Goal: Task Accomplishment & Management: Manage account settings

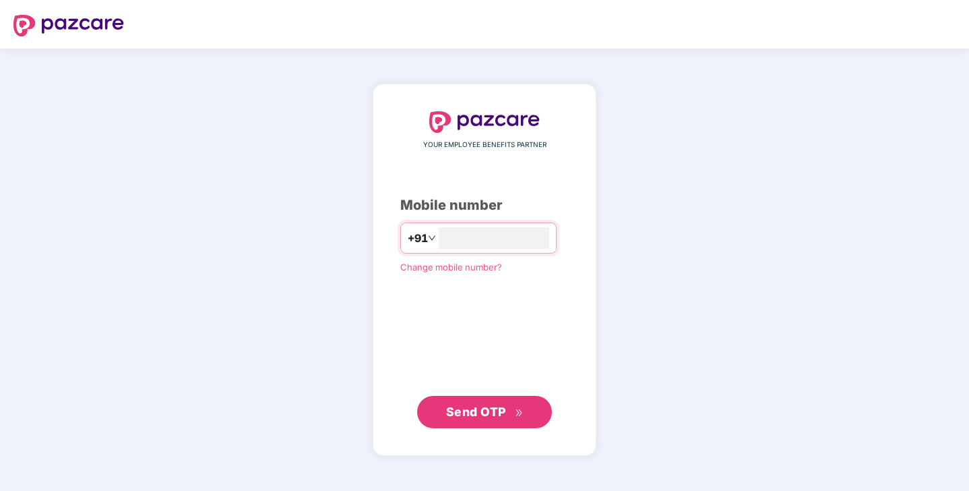
type input "**********"
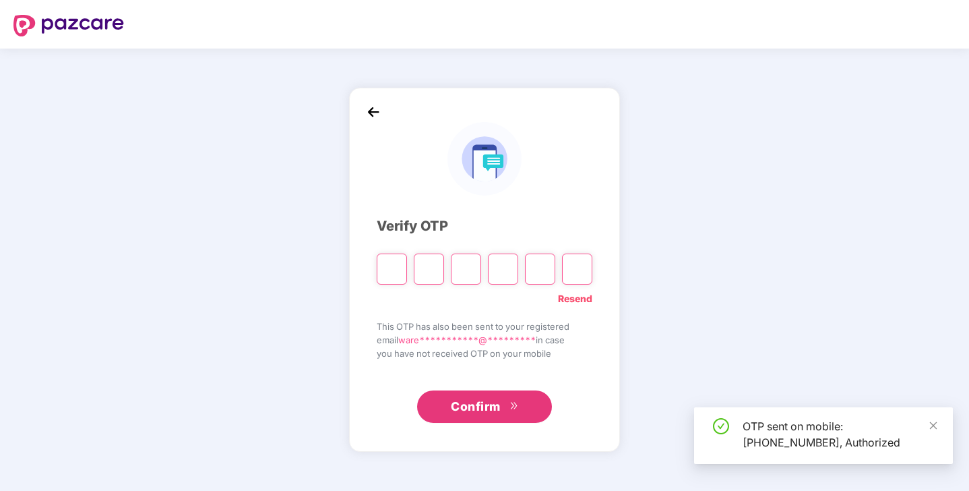
type input "*"
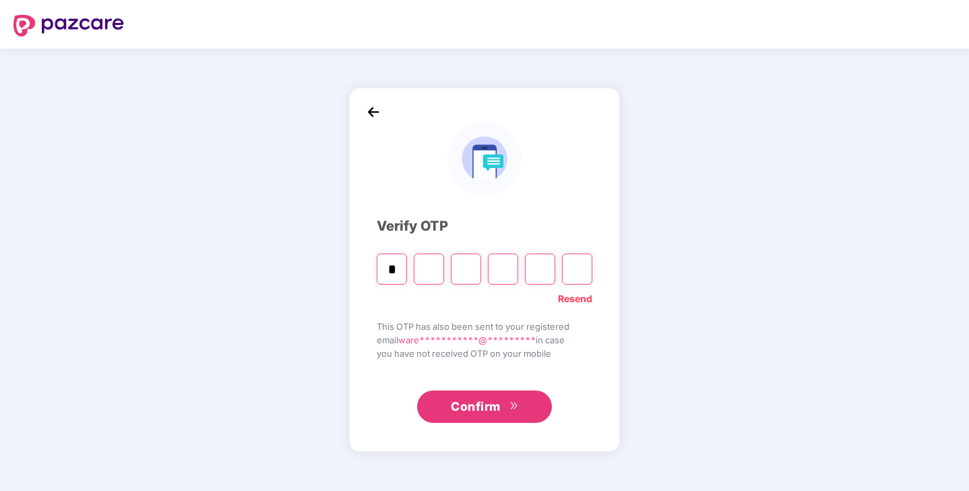
type input "*"
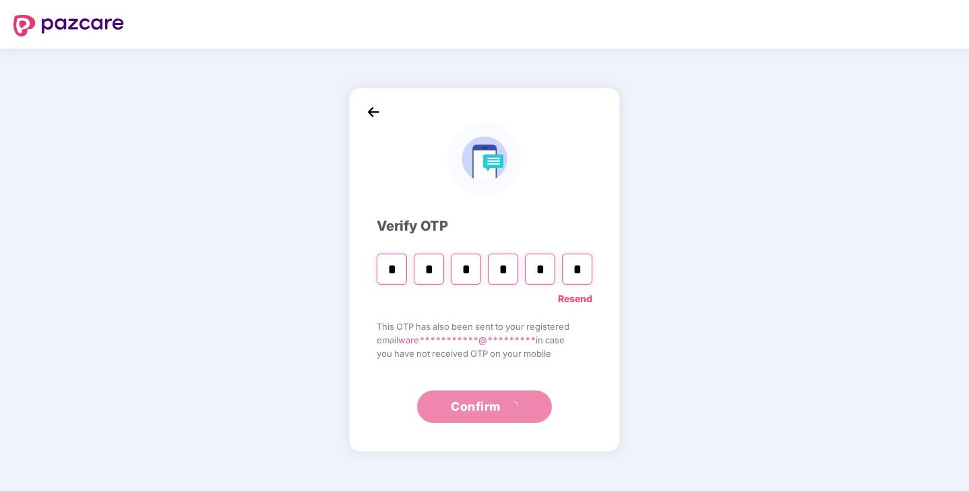
type input "*"
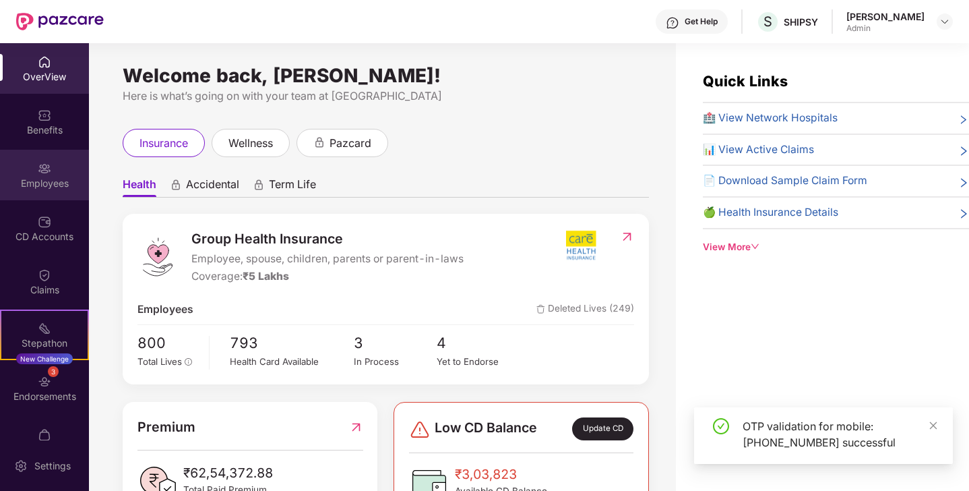
click at [41, 181] on div "Employees" at bounding box center [44, 183] width 89 height 13
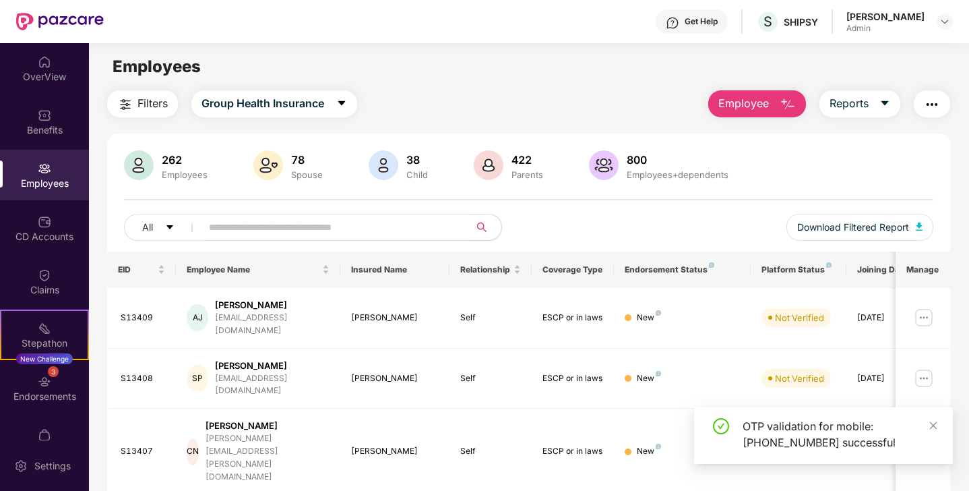
click at [435, 227] on input "text" at bounding box center [330, 227] width 242 height 20
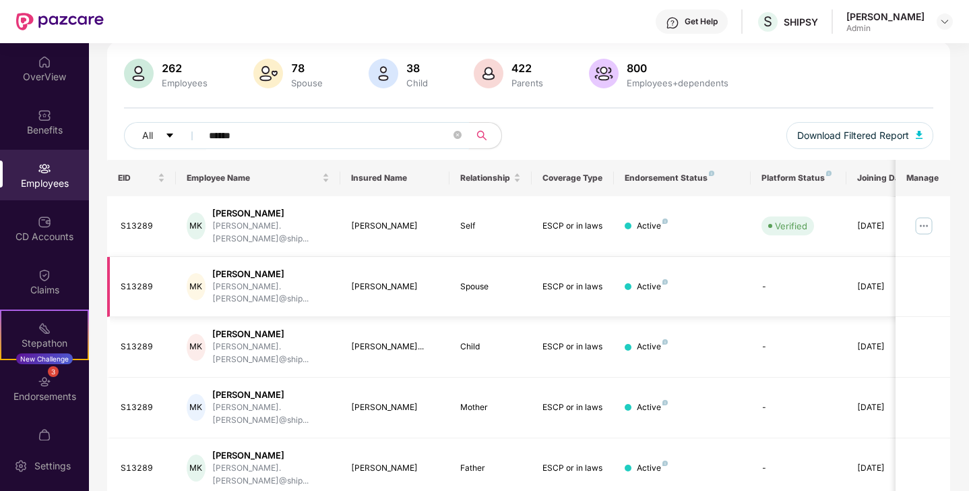
scroll to position [91, 0]
type input "******"
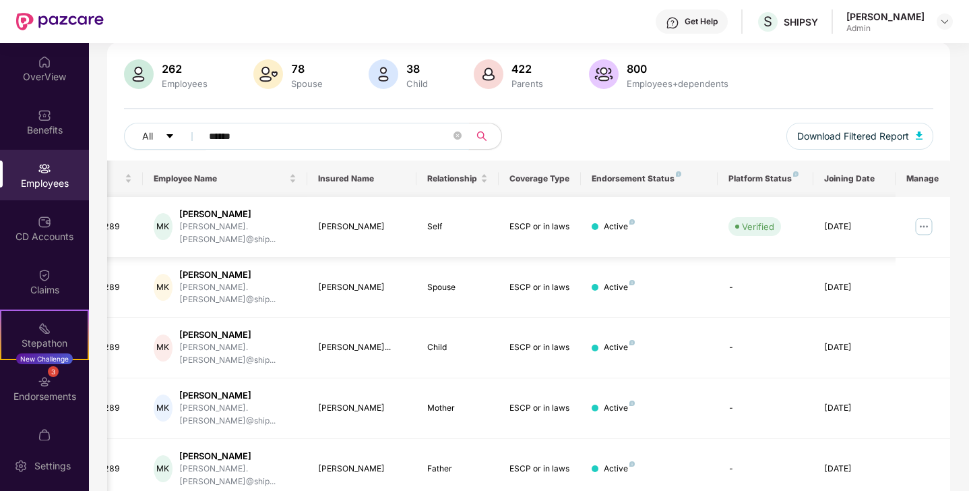
scroll to position [0, 28]
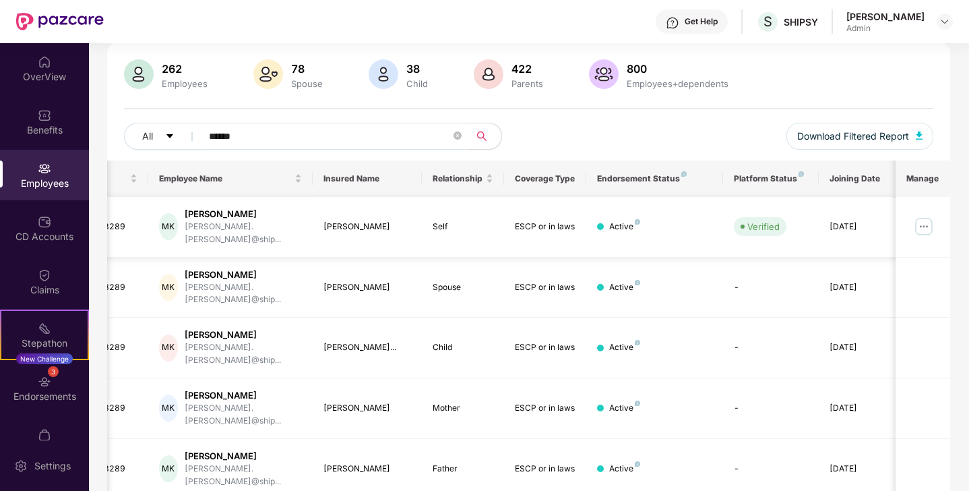
click at [919, 217] on img at bounding box center [924, 227] width 22 height 22
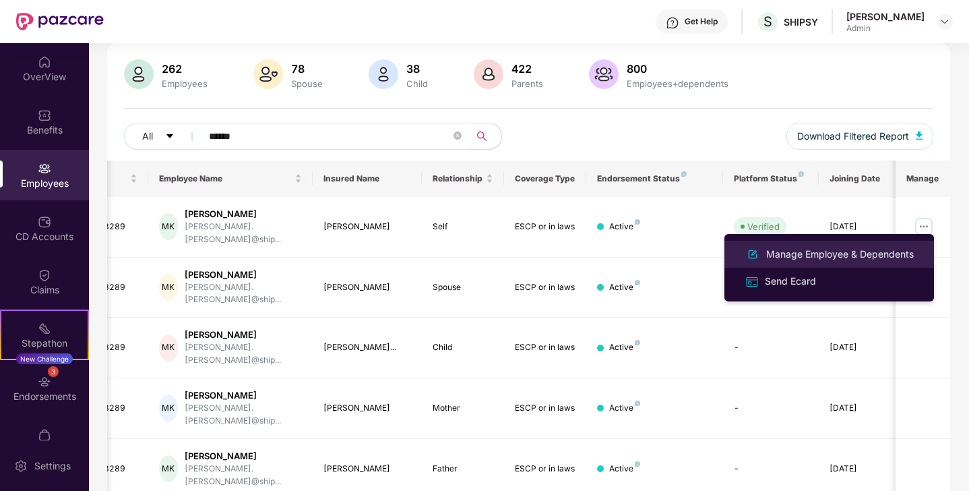
click at [851, 253] on div "Manage Employee & Dependents" at bounding box center [840, 254] width 153 height 15
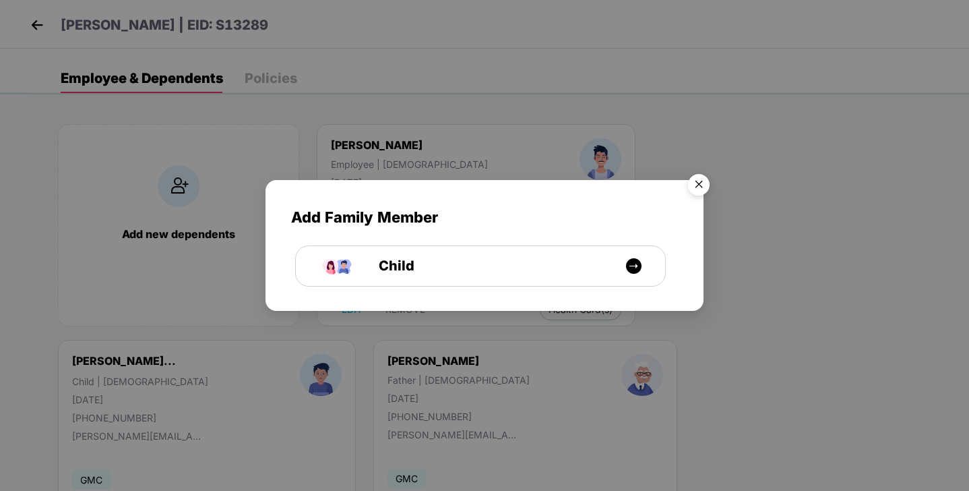
click at [706, 183] on img "Close" at bounding box center [699, 187] width 38 height 38
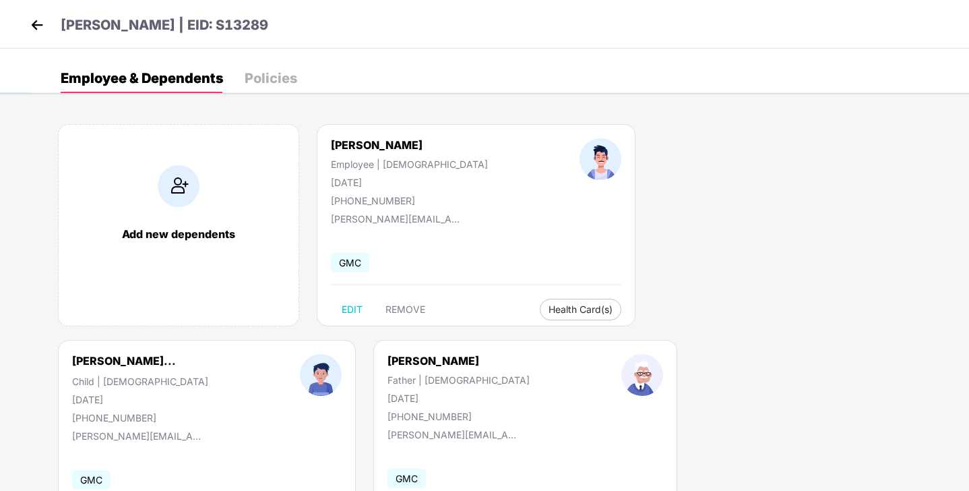
drag, startPoint x: 384, startPoint y: 183, endPoint x: 327, endPoint y: 179, distance: 57.4
click at [327, 183] on div "[PERSON_NAME] Employee | [DEMOGRAPHIC_DATA] [DATE] [PHONE_NUMBER]" at bounding box center [409, 172] width 249 height 68
copy div "[DATE]"
click at [176, 354] on div "[PERSON_NAME]..." at bounding box center [124, 360] width 104 height 13
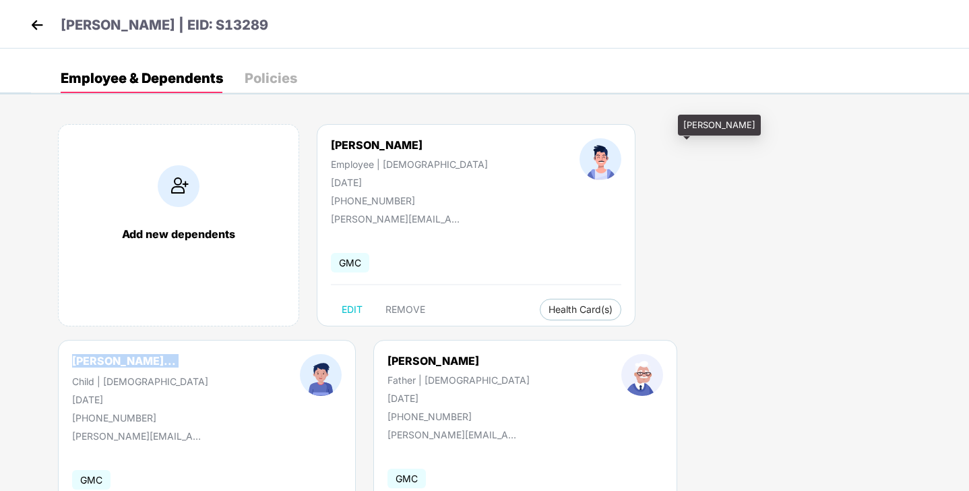
click at [176, 354] on div "[PERSON_NAME]..." at bounding box center [124, 360] width 104 height 13
copy div "[PERSON_NAME]..."
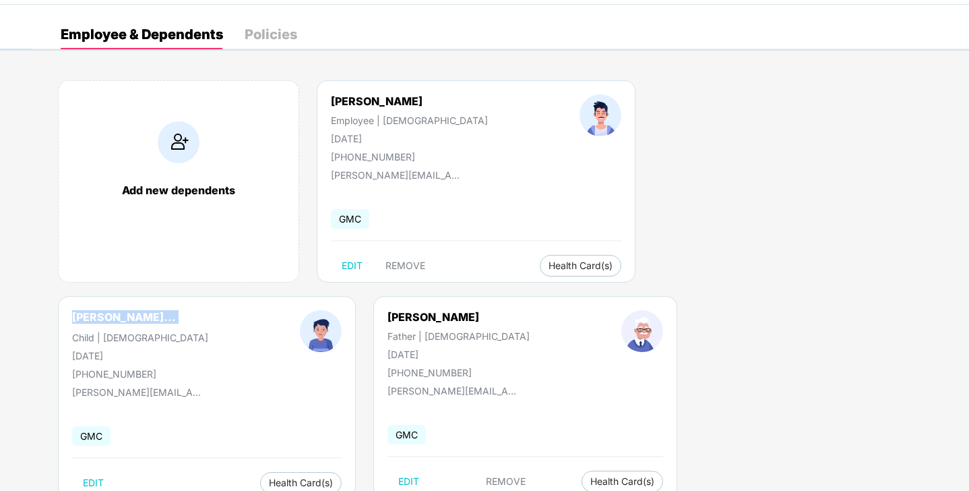
scroll to position [85, 0]
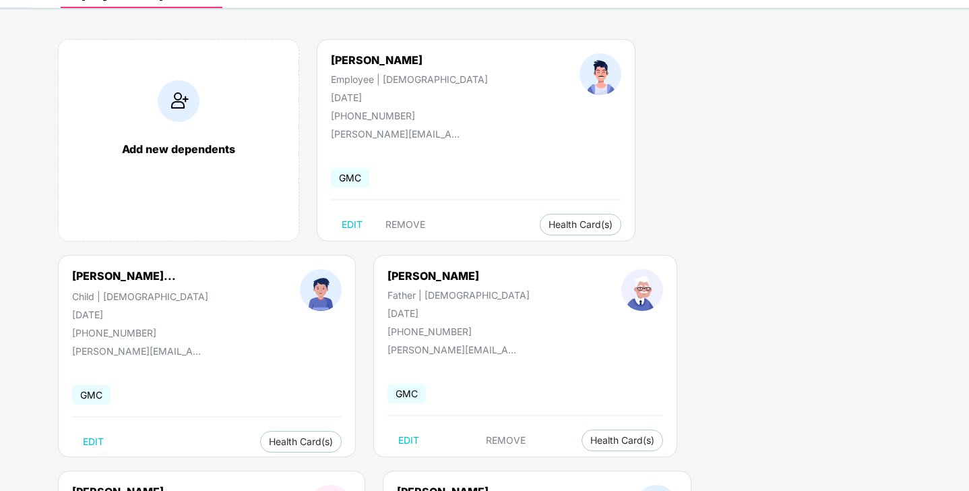
click at [544, 485] on div "[PERSON_NAME]" at bounding box center [470, 491] width 147 height 13
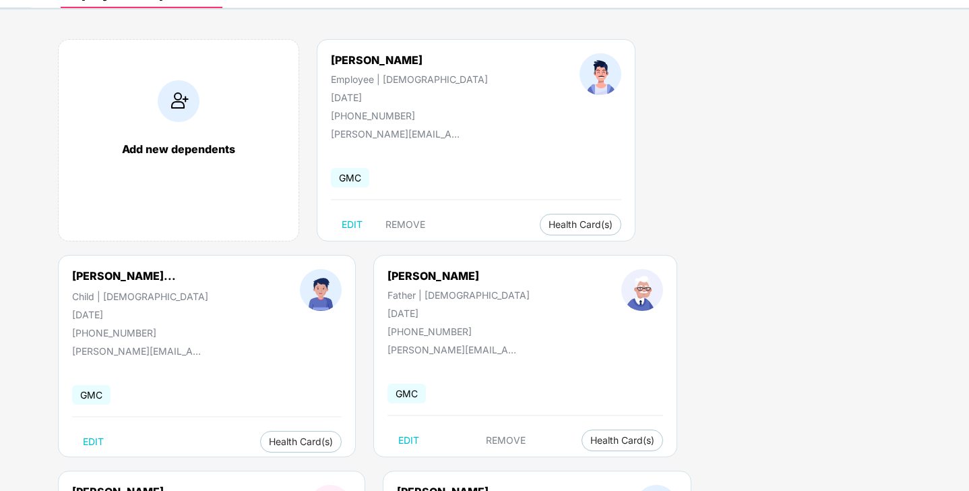
copy div "[DATE]"
click at [176, 269] on div "[PERSON_NAME]..." at bounding box center [124, 275] width 104 height 13
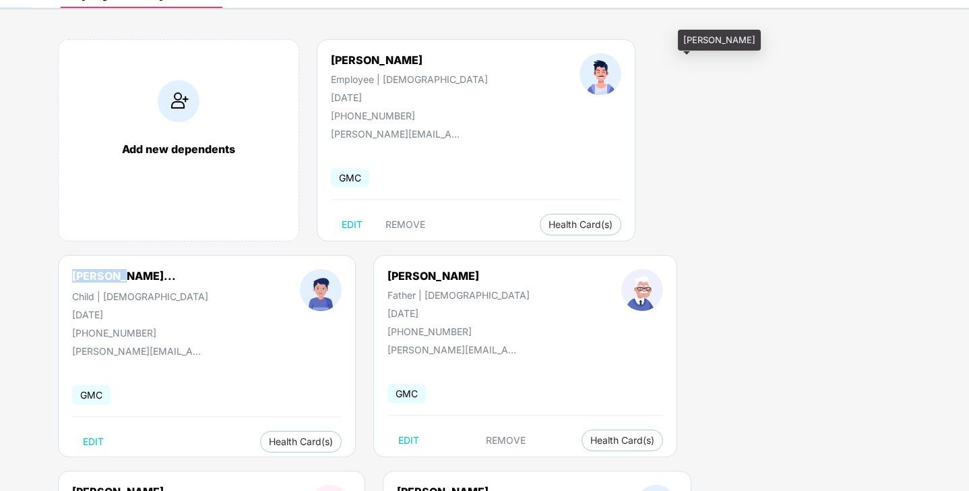
click at [176, 269] on div "[PERSON_NAME]..." at bounding box center [124, 275] width 104 height 13
copy div "[PERSON_NAME]..."
click at [208, 309] on div "[DATE]" at bounding box center [140, 314] width 136 height 11
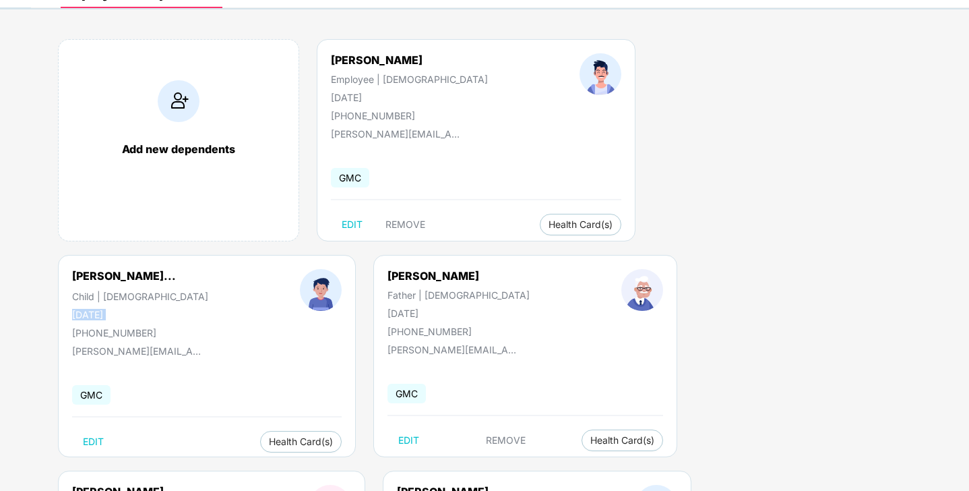
click at [208, 309] on div "[DATE]" at bounding box center [140, 314] width 136 height 11
copy div "[DATE]"
